Goal: Check status: Check status

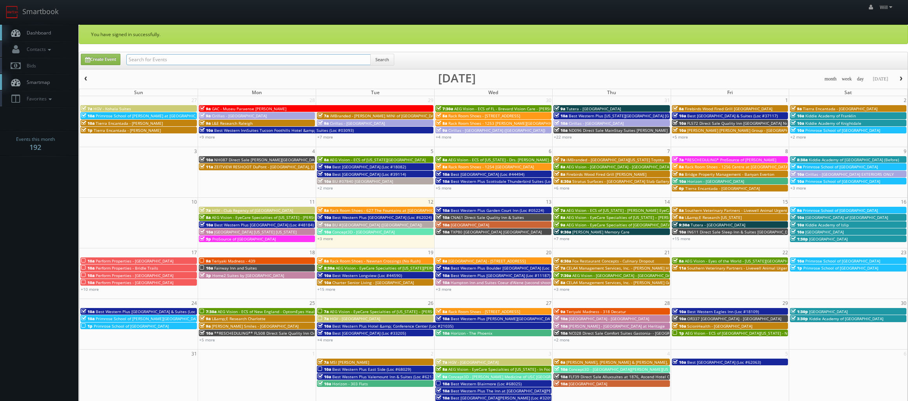
click at [183, 58] on input "text" at bounding box center [248, 59] width 244 height 11
paste input "(07-16-25) ESA - #9346 - Wildwood The Villages"
click at [369, 58] on input "(07-16-25) ESA - #9346 - Wildwood The Villages" at bounding box center [248, 59] width 244 height 11
type input "(07-16-25) ESA - #9346 - Wildwood The Villages"
click at [380, 59] on button "Search" at bounding box center [382, 60] width 24 height 12
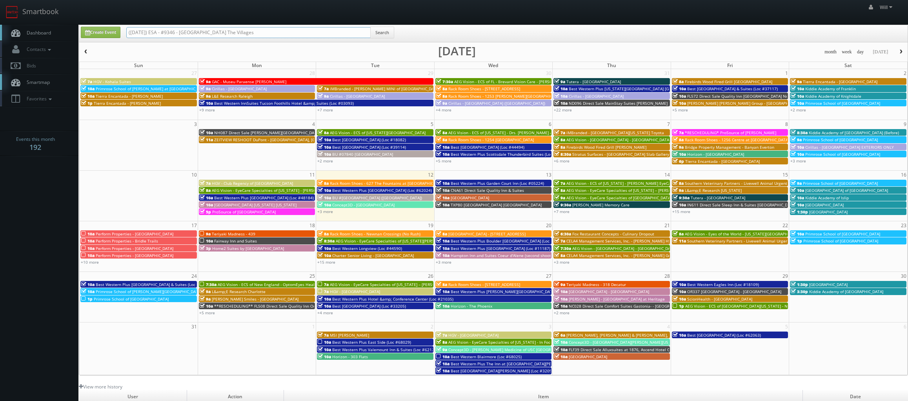
drag, startPoint x: 153, startPoint y: 33, endPoint x: -52, endPoint y: -19, distance: 211.8
click at [0, 0] on html "Smartbook Toggle Side Navigation Toggle Top Navigation Will Will Profile Logout…" at bounding box center [454, 268] width 908 height 537
type input "ESA - #9346 - [GEOGRAPHIC_DATA] The Villages"
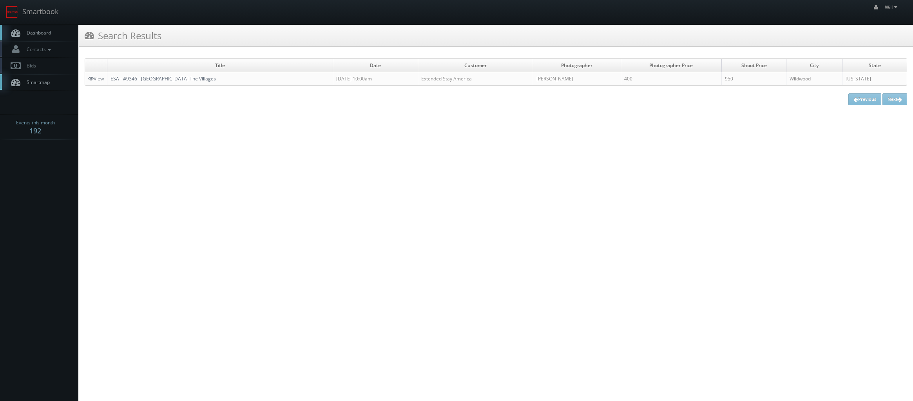
click at [163, 81] on link "ESA - #9346 - Wildwood The Villages" at bounding box center [163, 78] width 105 height 7
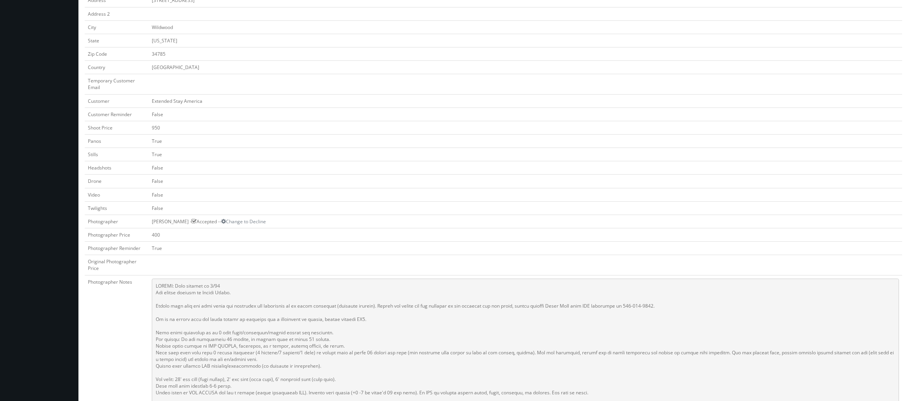
scroll to position [157, 0]
